Goal: Transaction & Acquisition: Purchase product/service

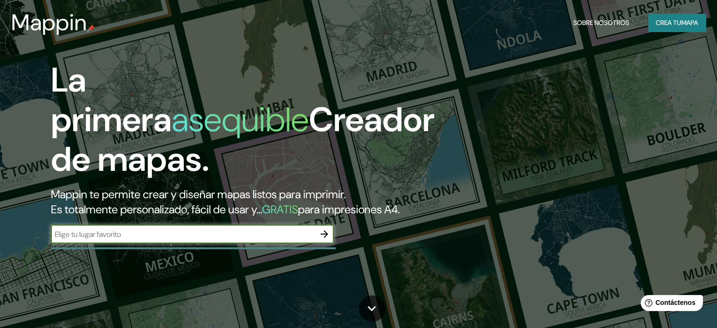
click at [153, 239] on input "text" at bounding box center [183, 234] width 264 height 11
type input "san [PERSON_NAME], [GEOGRAPHIC_DATA]"
click at [323, 239] on icon "button" at bounding box center [324, 233] width 11 height 11
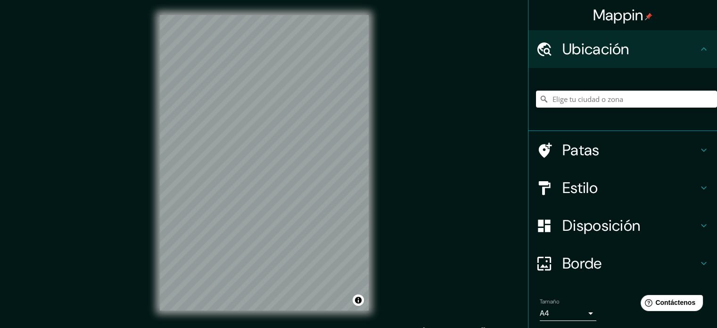
click at [579, 101] on input "Elige tu ciudad o zona" at bounding box center [626, 99] width 181 height 17
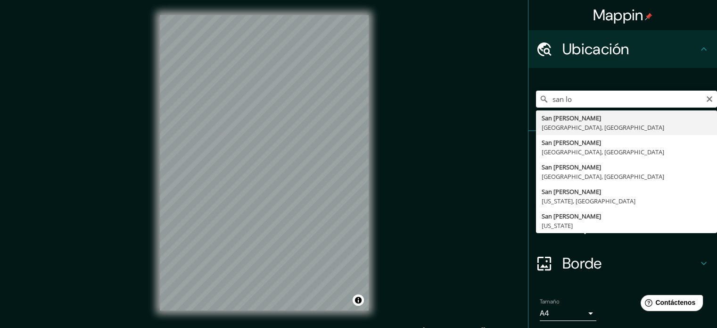
type input "[GEOGRAPHIC_DATA][PERSON_NAME], [GEOGRAPHIC_DATA], [GEOGRAPHIC_DATA]"
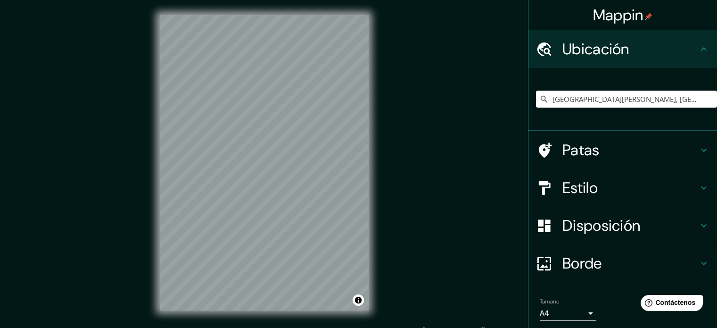
click at [620, 187] on h4 "Estilo" at bounding box center [630, 187] width 136 height 19
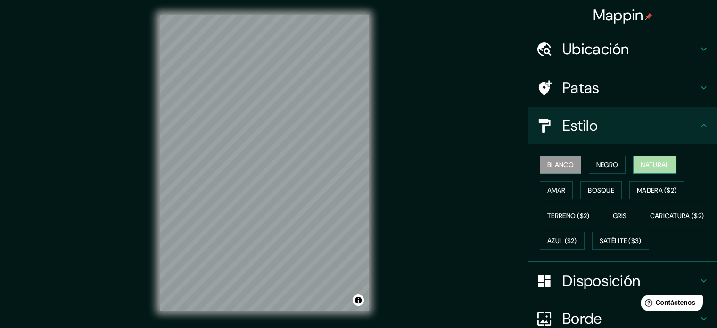
click at [648, 170] on button "Natural" at bounding box center [654, 165] width 43 height 18
click at [588, 186] on font "Bosque" at bounding box center [601, 190] width 26 height 8
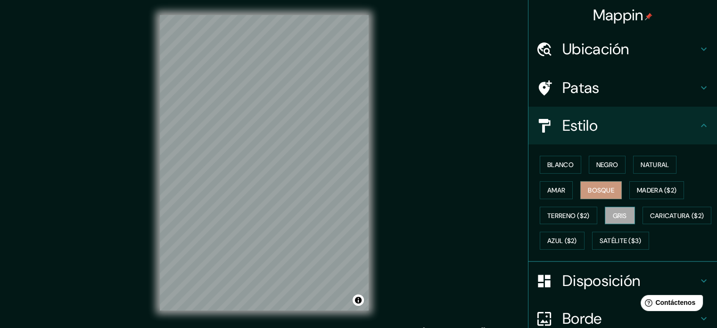
click at [622, 215] on font "Gris" at bounding box center [620, 215] width 14 height 8
click at [592, 249] on button "Satélite ($3)" at bounding box center [620, 240] width 57 height 18
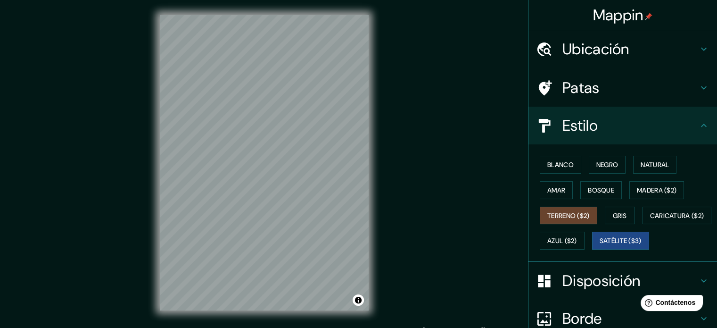
click at [563, 217] on font "Terreno ($2)" at bounding box center [568, 215] width 42 height 8
click at [554, 188] on font "Amar" at bounding box center [556, 190] width 18 height 8
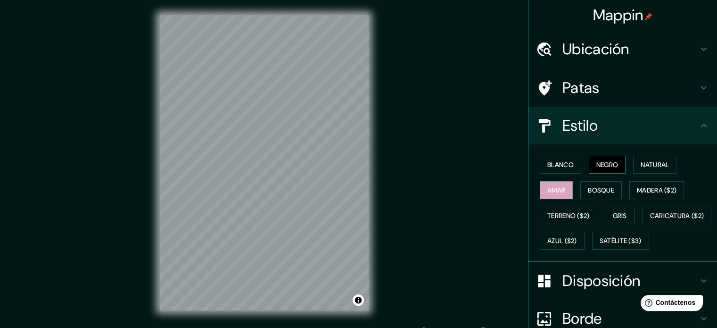
click at [618, 162] on button "Negro" at bounding box center [607, 165] width 37 height 18
click at [548, 166] on font "Blanco" at bounding box center [560, 164] width 26 height 8
